Goal: Obtain resource: Download file/media

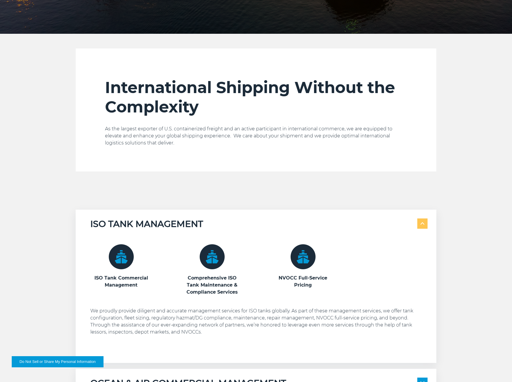
scroll to position [334, 0]
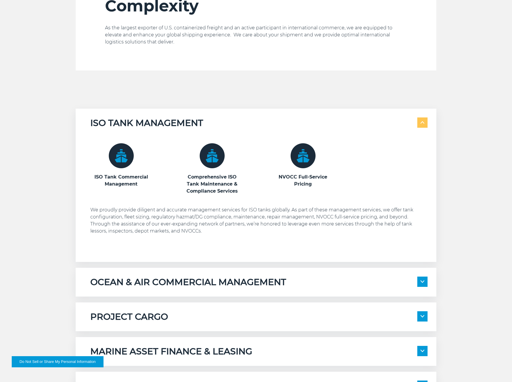
click at [53, 209] on div "ISO TANK MANAGEMENT ISO Tank Commercial Management Comprehensive ISO Tank Maint…" at bounding box center [256, 255] width 512 height 292
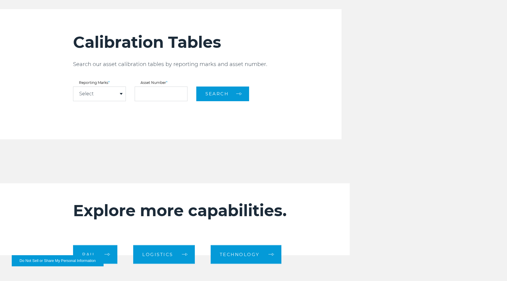
scroll to position [712, 0]
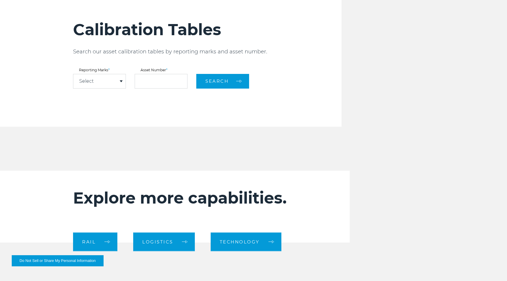
drag, startPoint x: 105, startPoint y: 79, endPoint x: 98, endPoint y: 81, distance: 7.5
click at [105, 79] on div "Select" at bounding box center [99, 81] width 52 height 14
click at [92, 93] on span "KBXU" at bounding box center [85, 92] width 13 height 6
select select "****"
click at [146, 84] on input "text" at bounding box center [161, 81] width 53 height 15
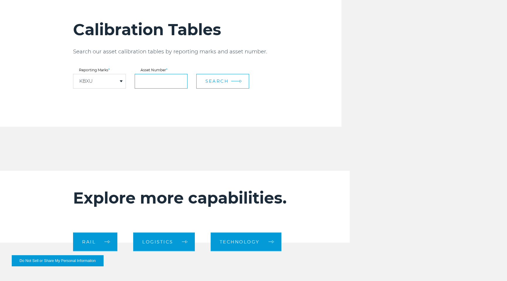
paste input "******"
type input "******"
click at [231, 80] on button "Search" at bounding box center [222, 81] width 53 height 15
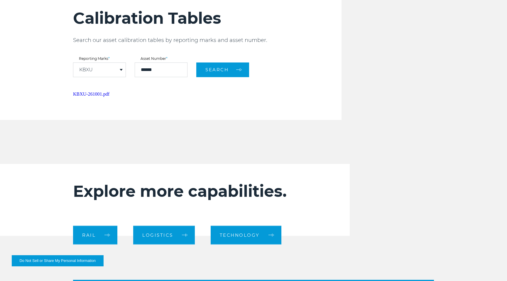
scroll to position [666, 0]
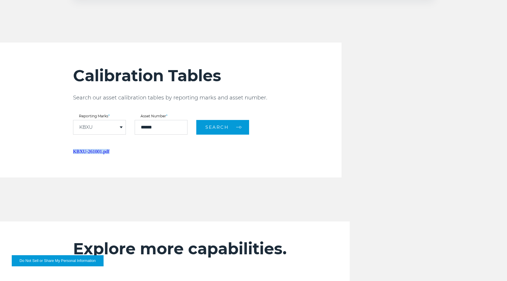
drag, startPoint x: 116, startPoint y: 153, endPoint x: 78, endPoint y: 150, distance: 37.7
click at [71, 150] on div "Calibration Tables Search our asset calibration tables by reporting marks and a…" at bounding box center [254, 110] width 370 height 135
copy link "KBXU-261001.pdf"
click at [93, 150] on link "KBXU-261001.pdf" at bounding box center [91, 151] width 36 height 5
click at [336, 142] on div "Calibration Tables Search our asset calibration tables by reporting marks and a…" at bounding box center [207, 110] width 268 height 135
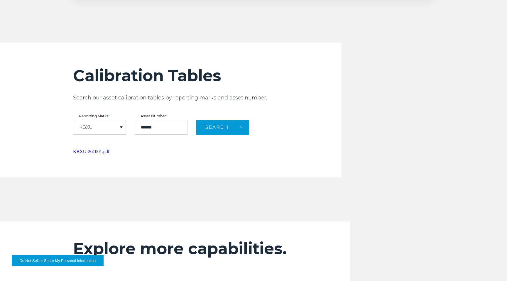
click at [297, 151] on div "KBXU-261001.pdf" at bounding box center [207, 151] width 268 height 5
